Goal: Register for event/course

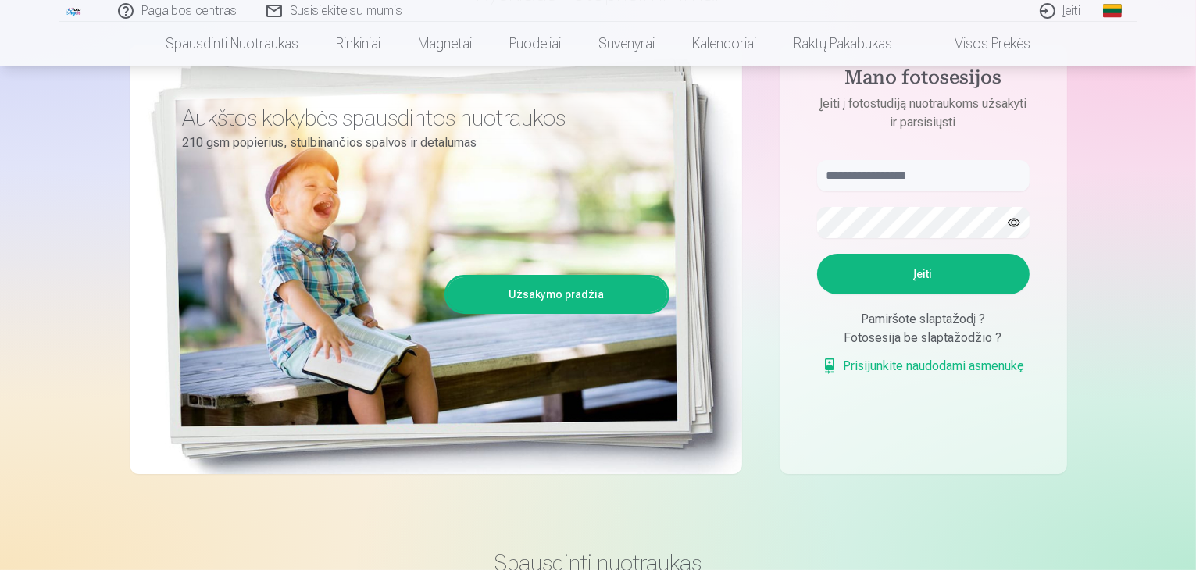
scroll to position [156, 0]
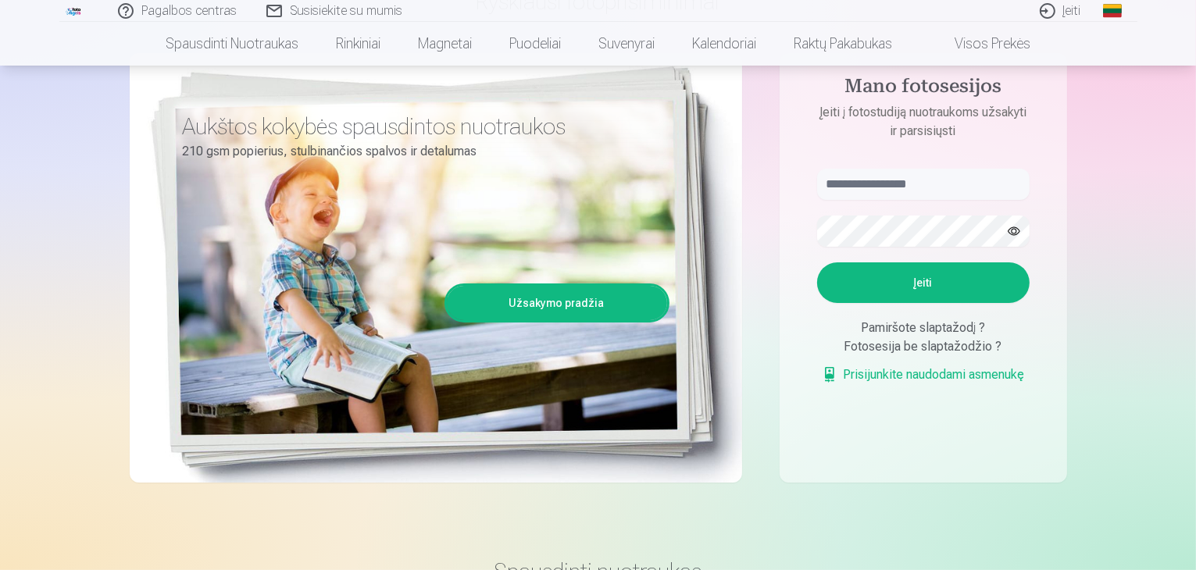
click at [891, 380] on link "Prisijunkite naudodami asmenukę" at bounding box center [923, 374] width 203 height 19
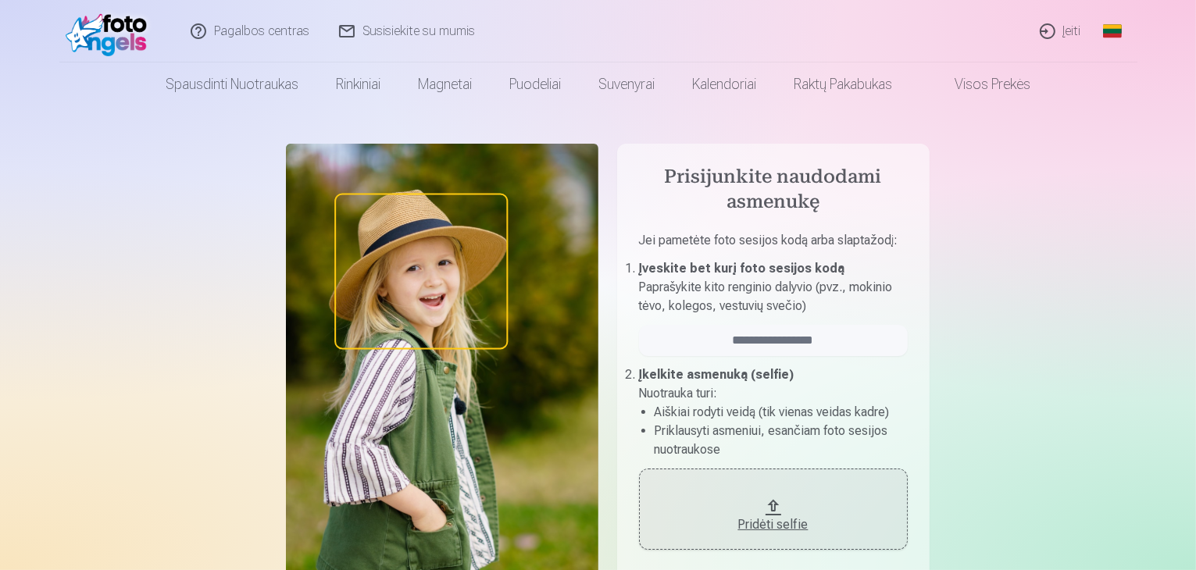
click at [778, 506] on div "Pridėti selfie" at bounding box center [772, 520] width 237 height 28
click at [394, 287] on img at bounding box center [442, 369] width 312 height 451
click at [810, 342] on input "email" at bounding box center [773, 340] width 269 height 31
click at [834, 343] on input "email" at bounding box center [773, 340] width 269 height 31
click at [811, 341] on input "email" at bounding box center [773, 340] width 269 height 31
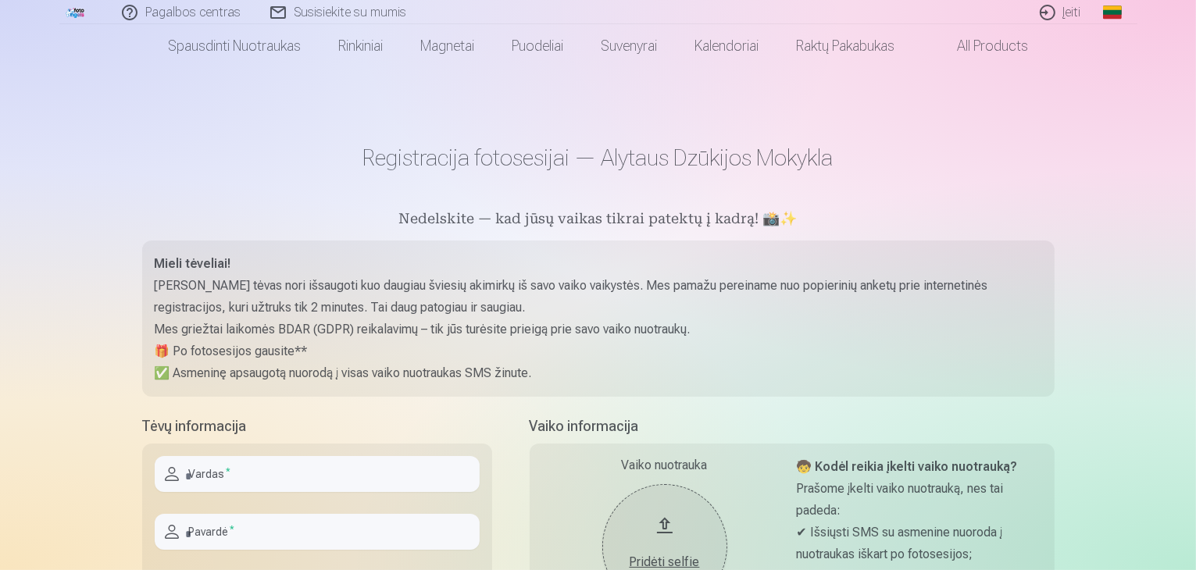
scroll to position [234, 0]
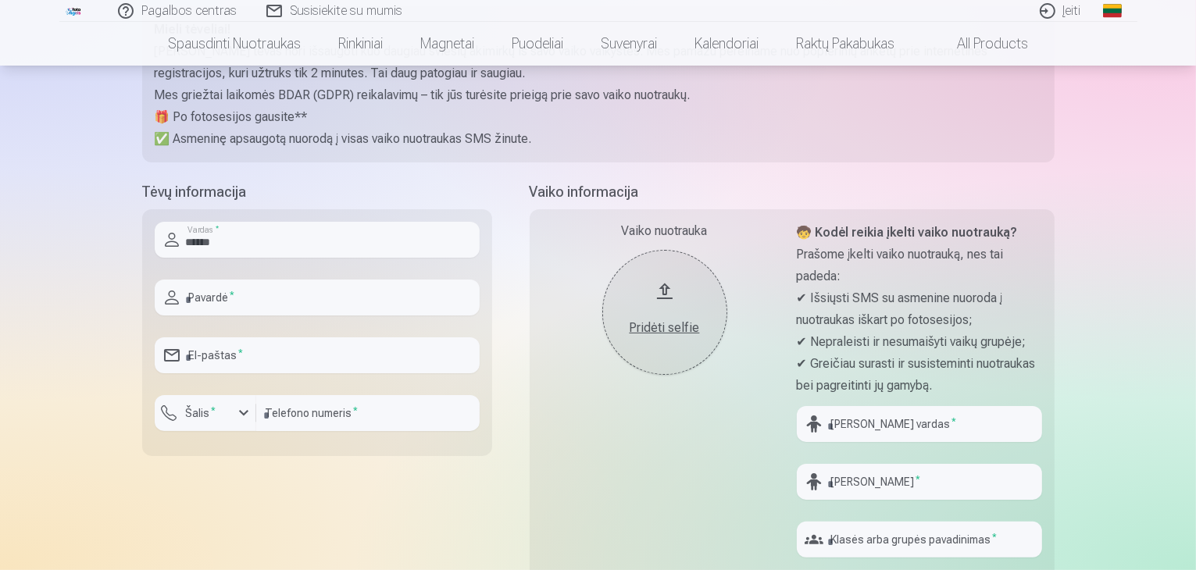
type input "******"
click at [246, 301] on input "text" at bounding box center [317, 298] width 325 height 36
type input "**********"
click at [245, 356] on input "email" at bounding box center [317, 355] width 325 height 36
type input "**********"
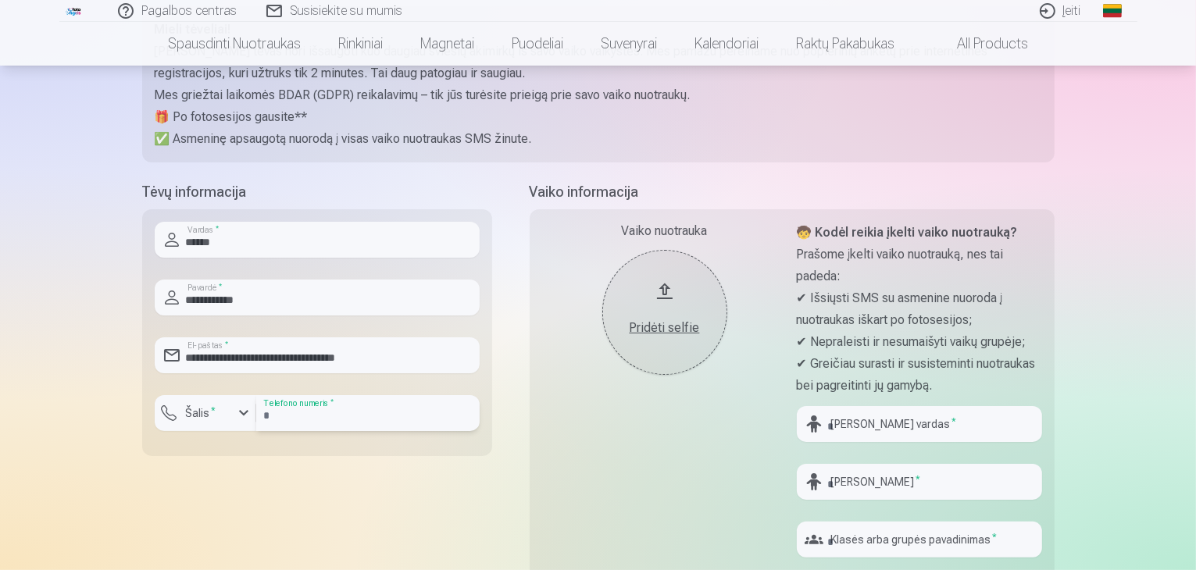
click at [322, 420] on input "number" at bounding box center [367, 413] width 223 height 36
click at [305, 404] on input "number" at bounding box center [367, 413] width 223 height 36
click at [306, 419] on input "number" at bounding box center [367, 413] width 223 height 36
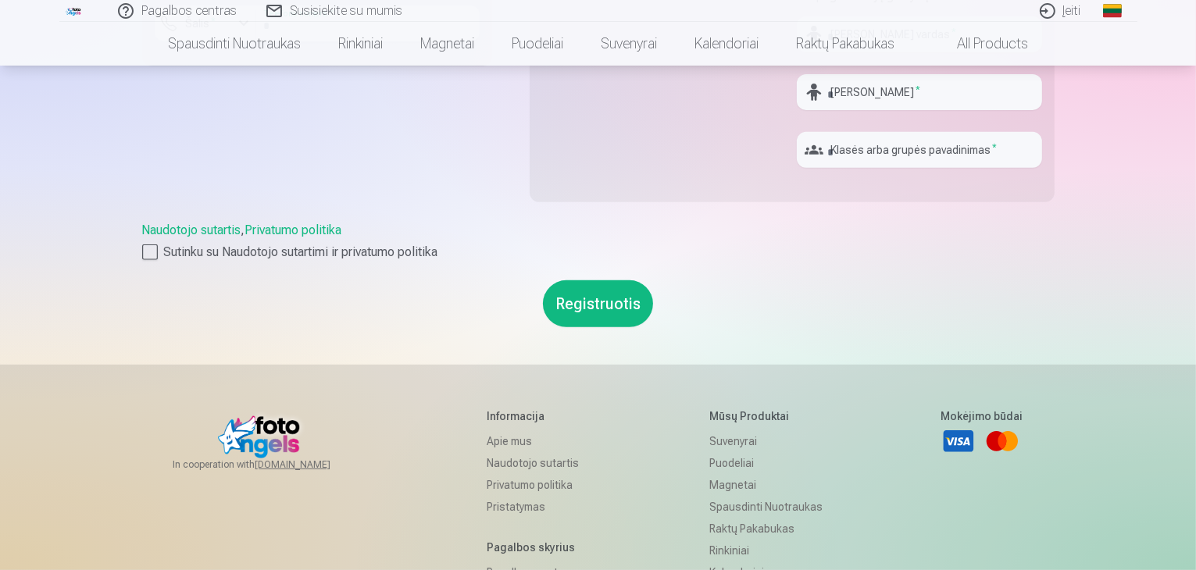
scroll to position [625, 0]
type input "**********"
click at [600, 314] on button "Registruotis" at bounding box center [598, 303] width 110 height 47
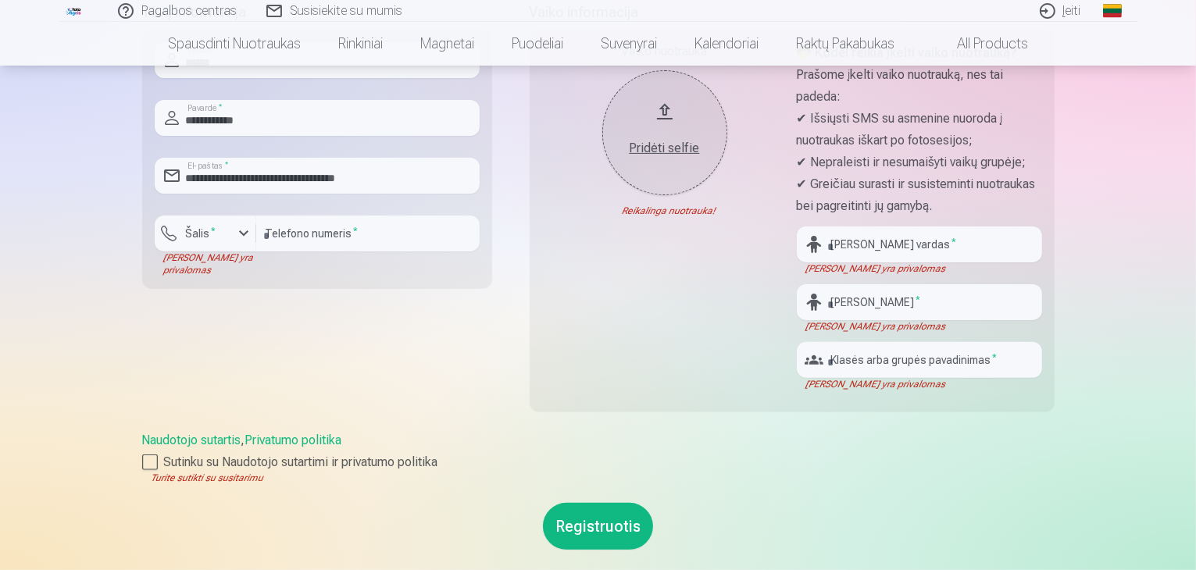
scroll to position [312, 0]
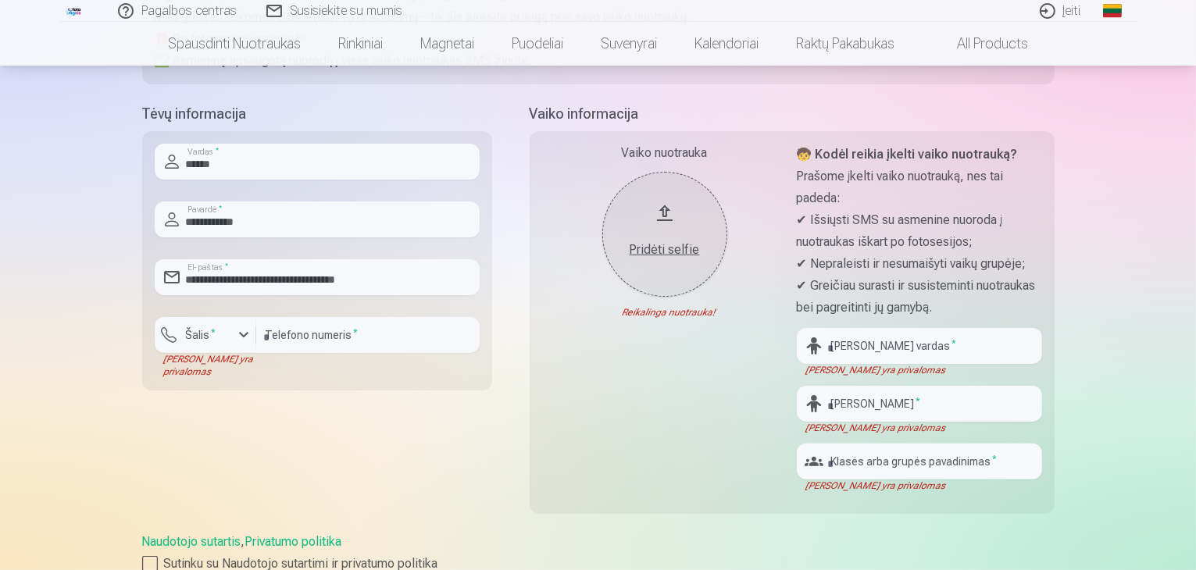
click at [653, 221] on button "Pridėti selfie" at bounding box center [664, 234] width 125 height 125
click at [657, 234] on div "Pridėti selfie" at bounding box center [665, 245] width 94 height 28
click at [918, 464] on input "text" at bounding box center [919, 462] width 245 height 36
